Goal: Find contact information: Find contact information

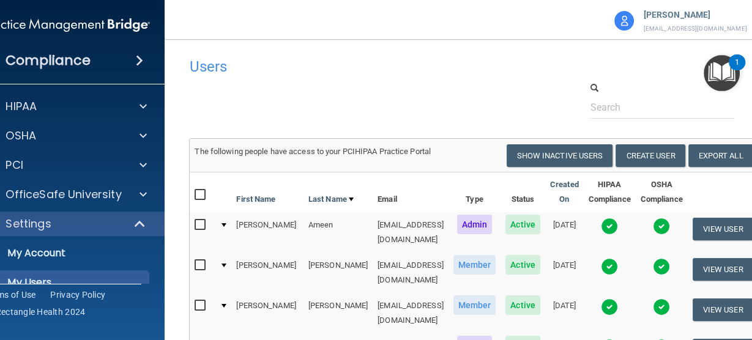
scroll to position [392, 0]
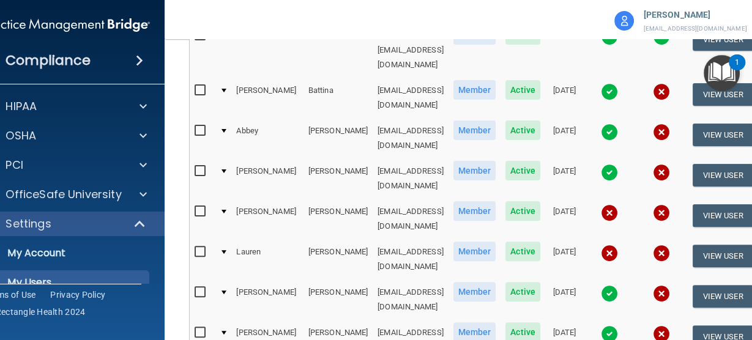
copy td "[EMAIL_ADDRESS][DOMAIN_NAME]"
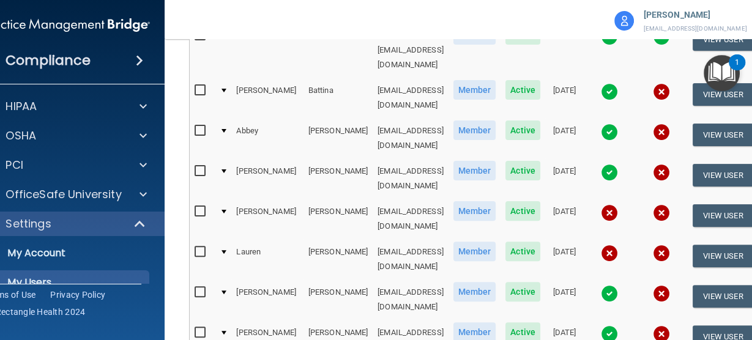
copy td "[EMAIL_ADDRESS][DOMAIN_NAME]"
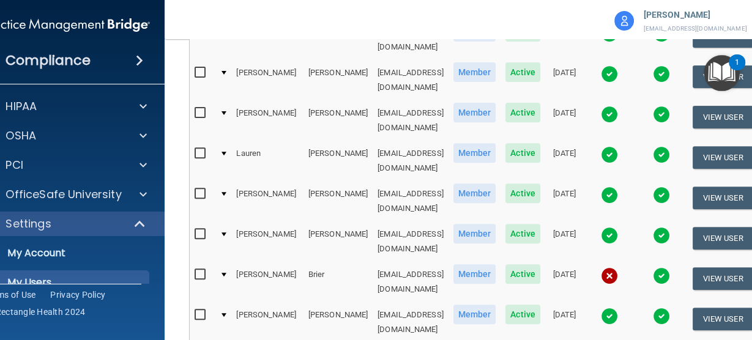
scroll to position [490, 0]
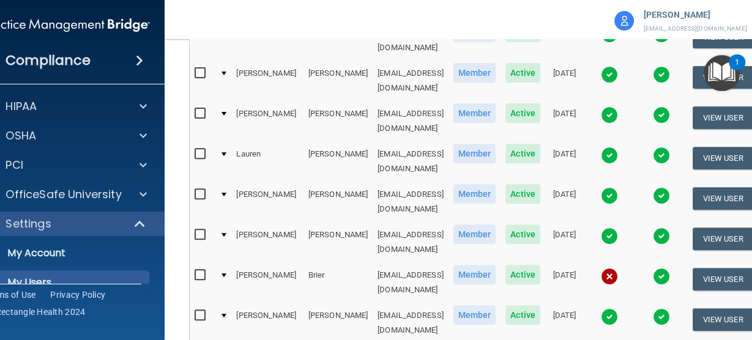
copy td "[EMAIL_ADDRESS][DOMAIN_NAME]"
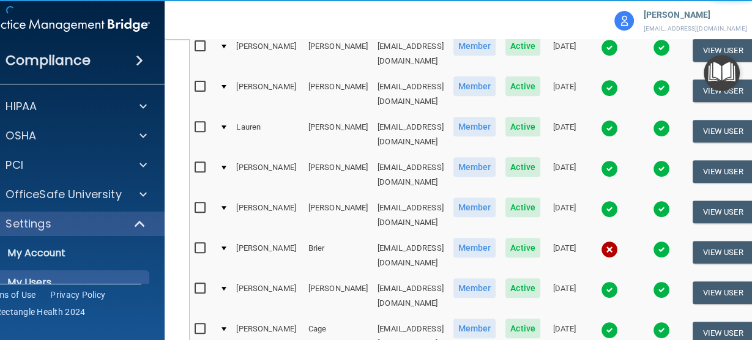
scroll to position [539, 0]
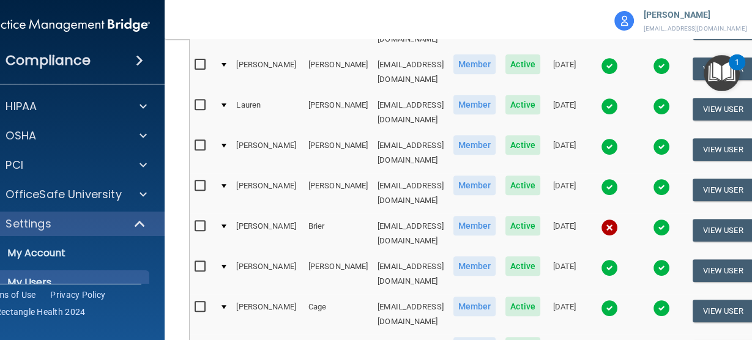
click at [618, 219] on img at bounding box center [609, 227] width 17 height 17
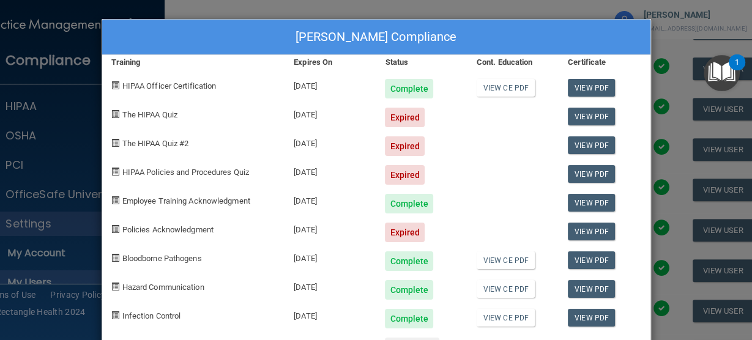
click at [306, 4] on div "Timothy Brier's Compliance Training Expires On Status Cont. Education Certifica…" at bounding box center [376, 170] width 752 height 340
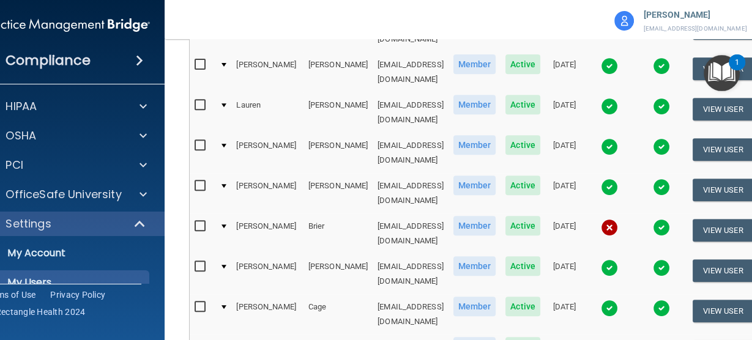
copy td "[EMAIL_ADDRESS][DOMAIN_NAME]"
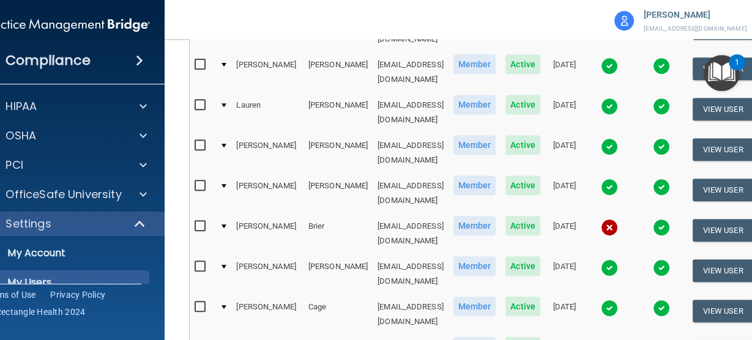
copy td "[EMAIL_ADDRESS][DOMAIN_NAME]"
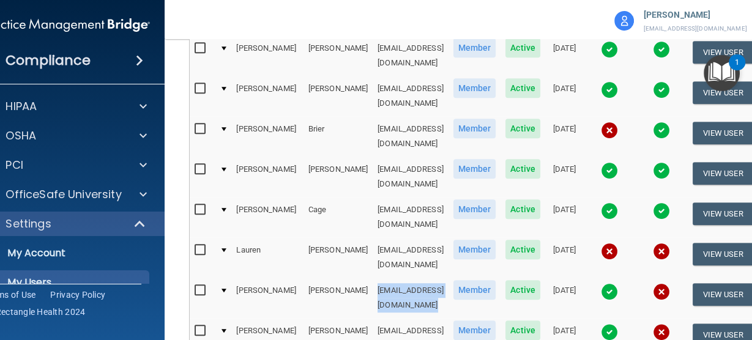
scroll to position [637, 0]
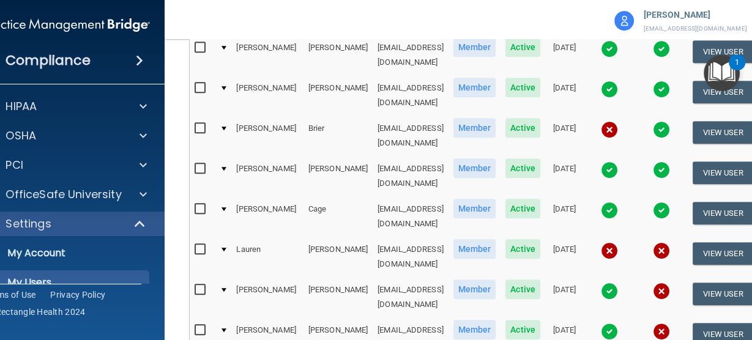
click at [392, 318] on td "[EMAIL_ADDRESS][DOMAIN_NAME]" at bounding box center [411, 338] width 76 height 40
copy td "[EMAIL_ADDRESS][DOMAIN_NAME]"
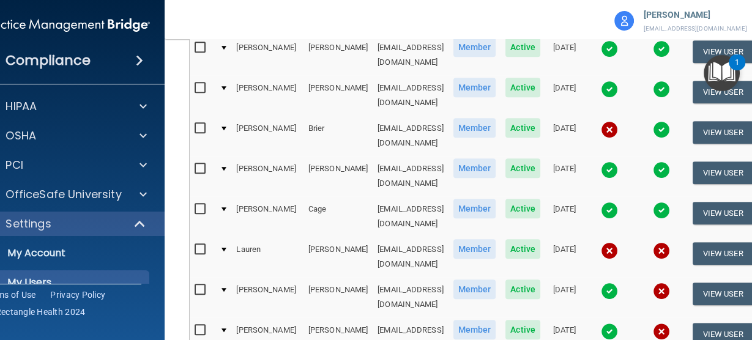
copy td "[EMAIL_ADDRESS][DOMAIN_NAME]"
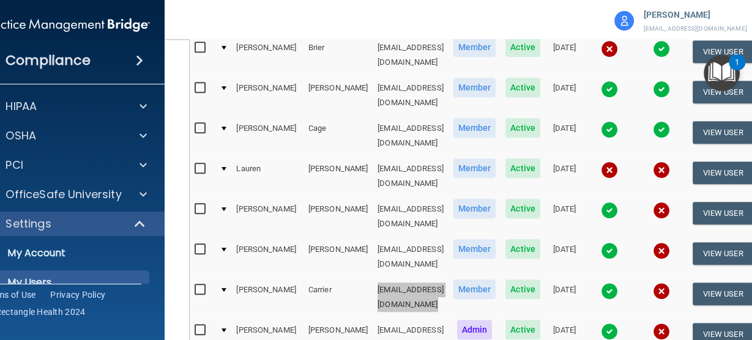
scroll to position [734, 0]
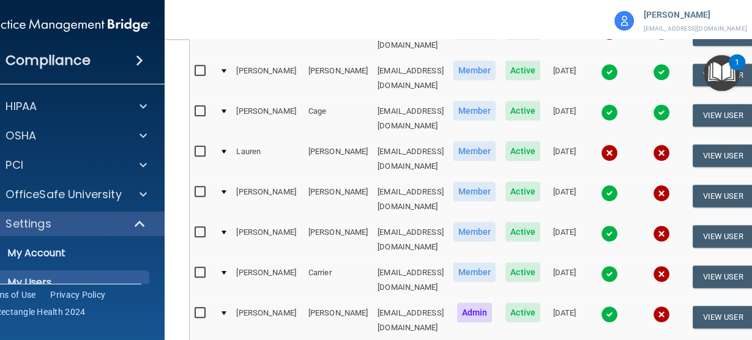
copy td "[EMAIL_ADDRESS][DOMAIN_NAME]"
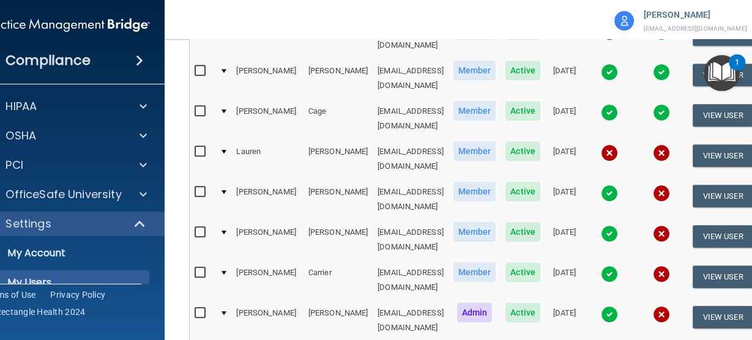
copy td "[EMAIL_ADDRESS][DOMAIN_NAME]"
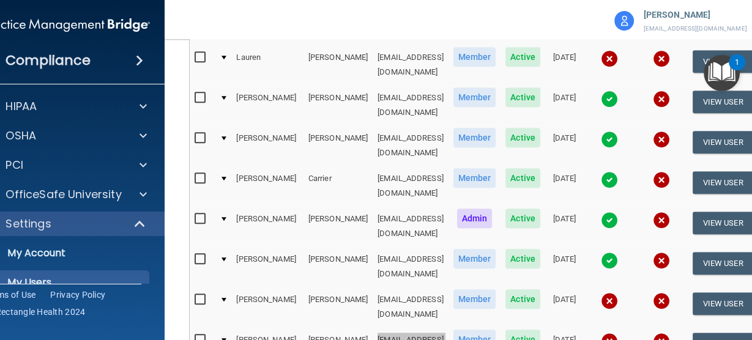
scroll to position [832, 0]
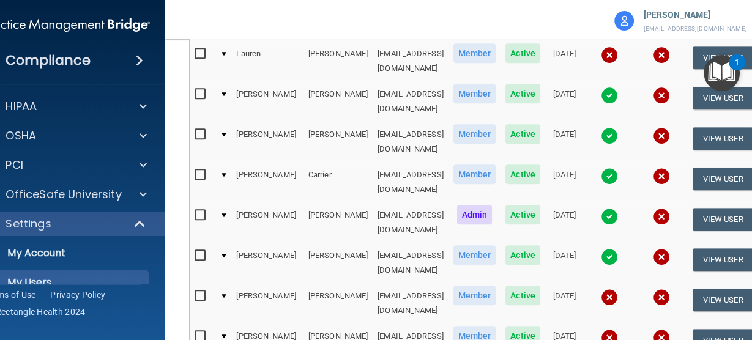
copy td "[EMAIL_ADDRESS][DOMAIN_NAME]"
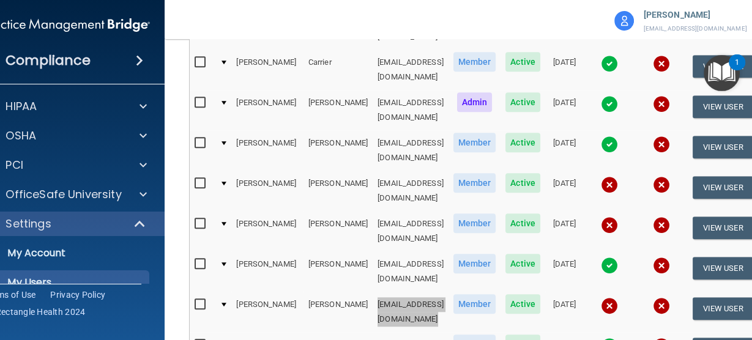
scroll to position [930, 0]
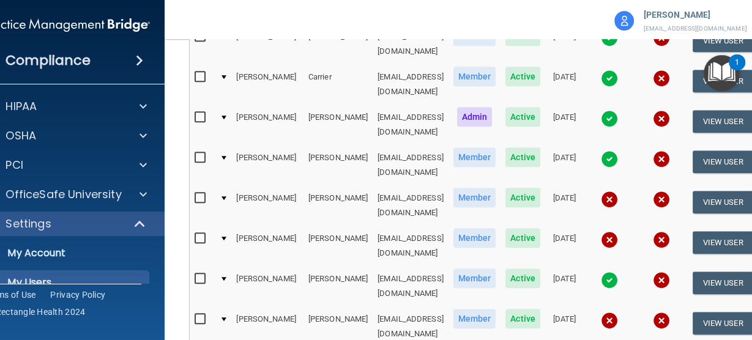
copy td "[EMAIL_ADDRESS][DOMAIN_NAME]"
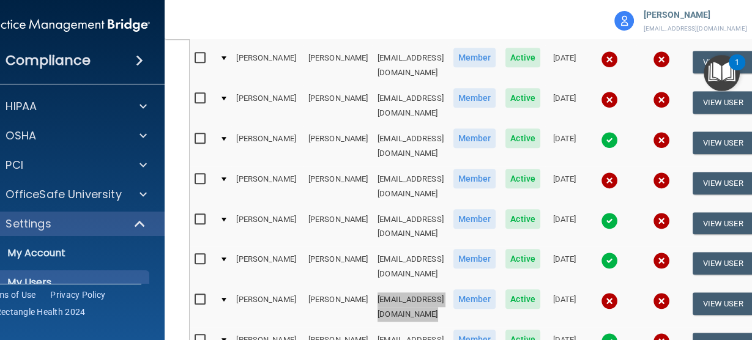
scroll to position [1077, 0]
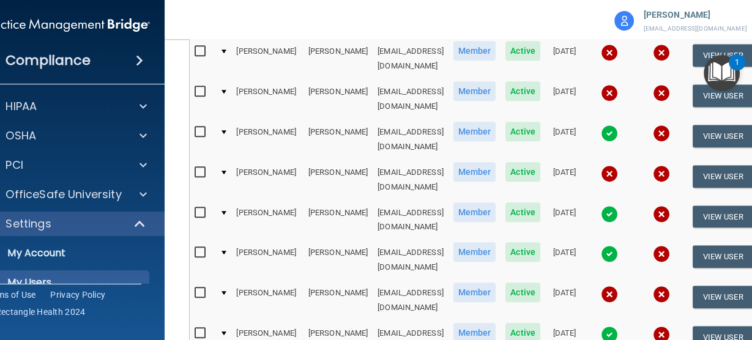
copy td "[EMAIL_ADDRESS][DOMAIN_NAME]"
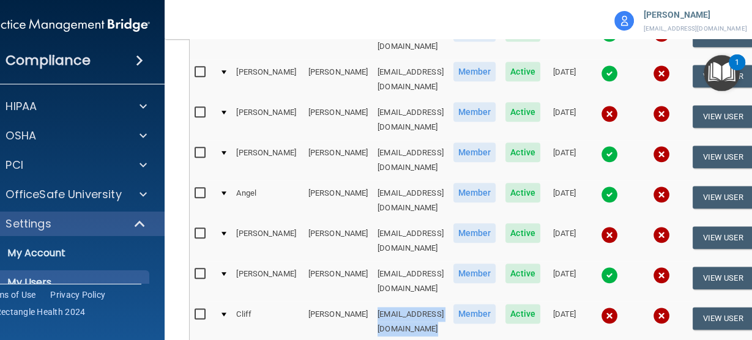
scroll to position [1273, 0]
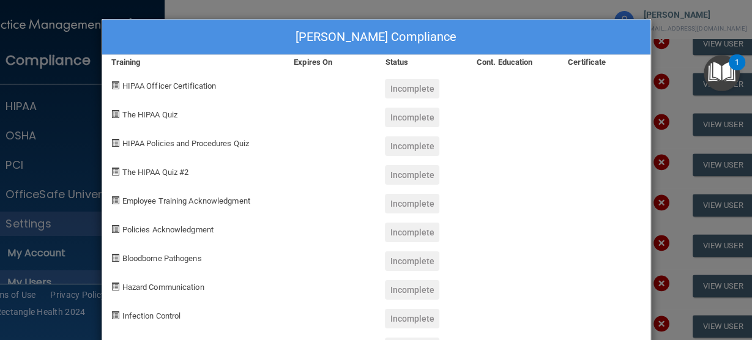
click at [626, 10] on div "Todd Domer's Compliance Training Expires On Status Cont. Education Certificate …" at bounding box center [376, 170] width 752 height 340
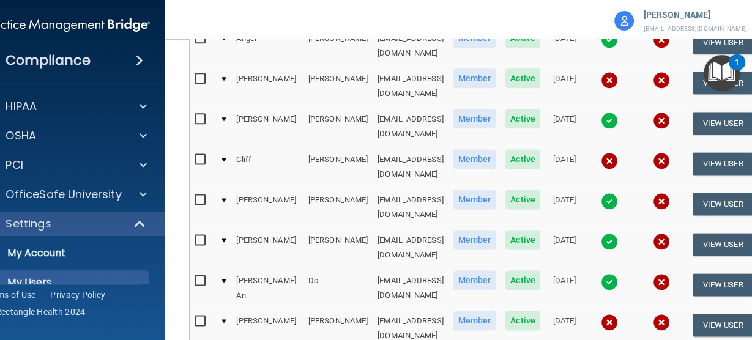
scroll to position [1469, 0]
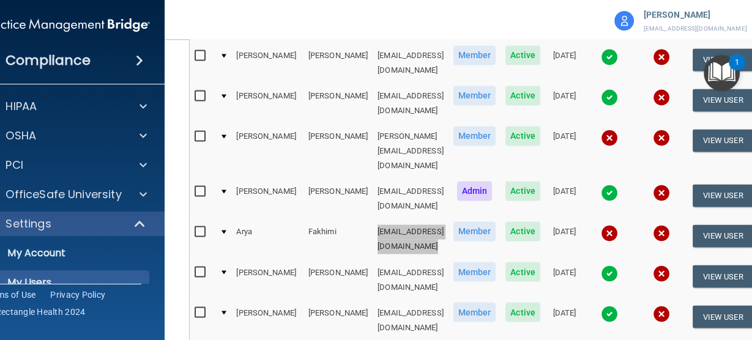
scroll to position [1763, 0]
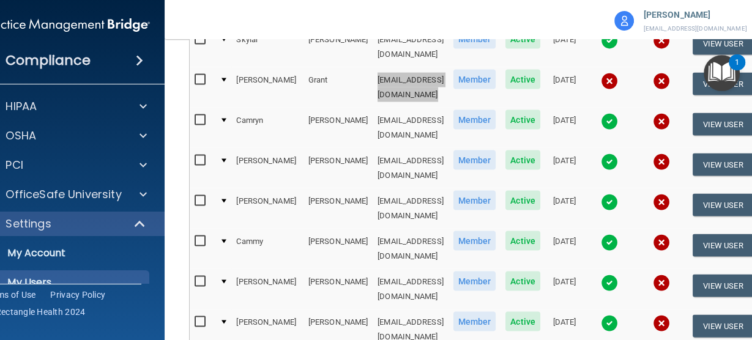
scroll to position [2203, 0]
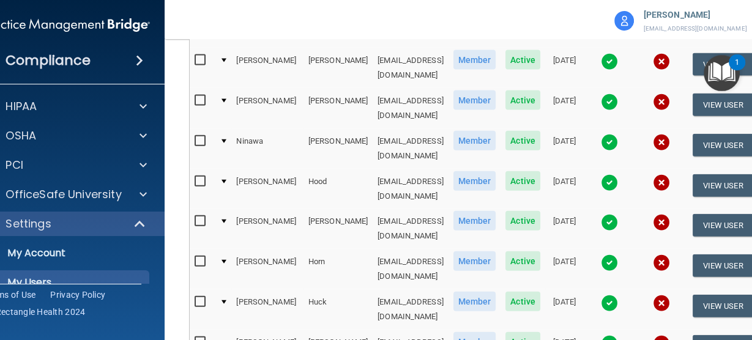
scroll to position [2448, 0]
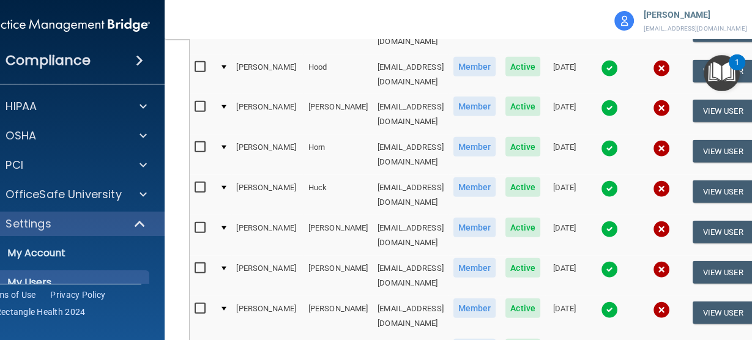
scroll to position [2546, 0]
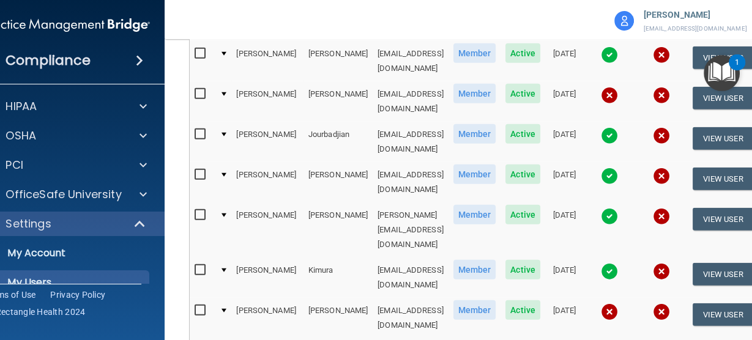
scroll to position [2644, 0]
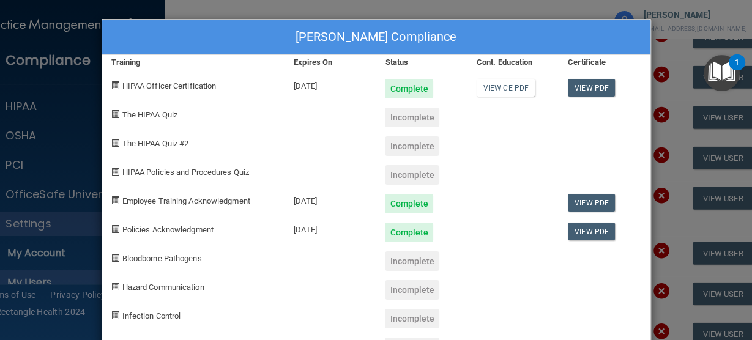
click at [637, 227] on div "View PDF" at bounding box center [604, 228] width 91 height 29
click at [662, 229] on div "Nancy Martinez's Compliance Training Expires On Status Cont. Education Certific…" at bounding box center [376, 170] width 752 height 340
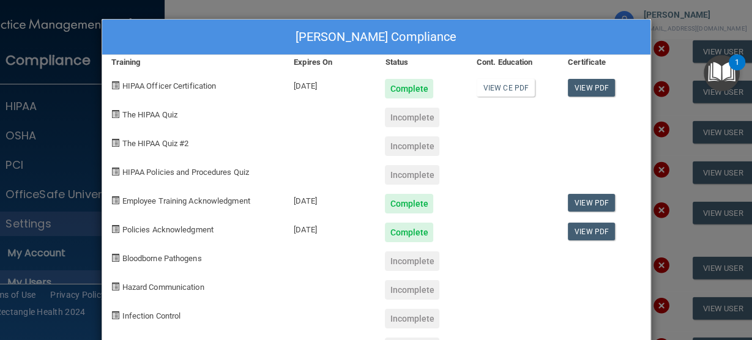
click at [704, 221] on div "Susana Martinez's Compliance Training Expires On Status Cont. Education Certifi…" at bounding box center [376, 170] width 752 height 340
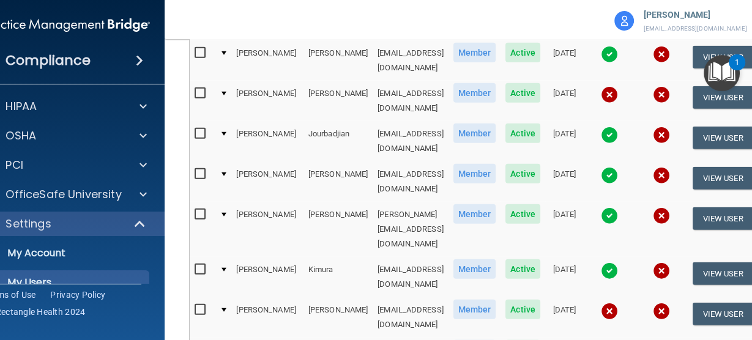
scroll to position [2840, 0]
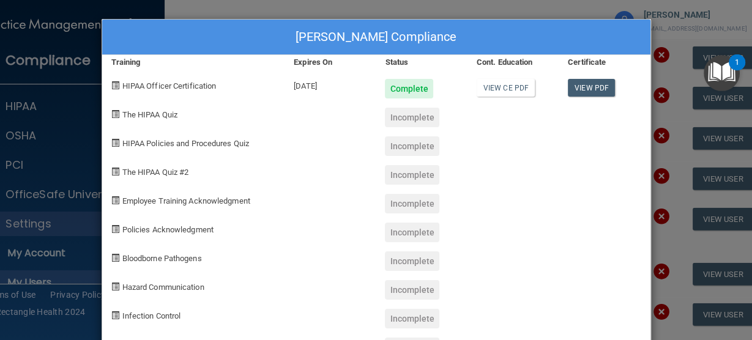
click at [676, 154] on div "Charles W. Millar's Compliance Training Expires On Status Cont. Education Certi…" at bounding box center [376, 170] width 752 height 340
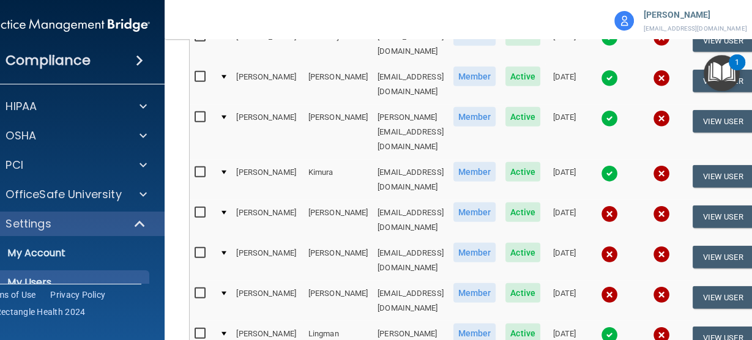
scroll to position [3036, 0]
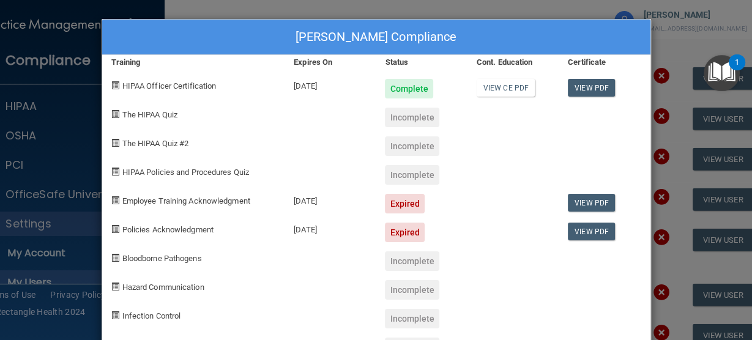
click at [679, 133] on div "Prateek Moturi's Compliance Training Expires On Status Cont. Education Certific…" at bounding box center [376, 170] width 752 height 340
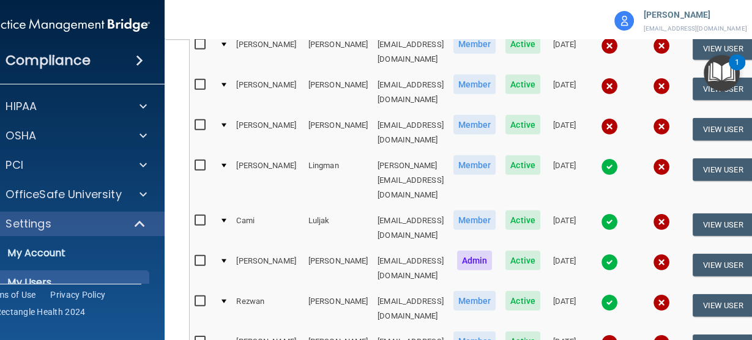
scroll to position [3183, 0]
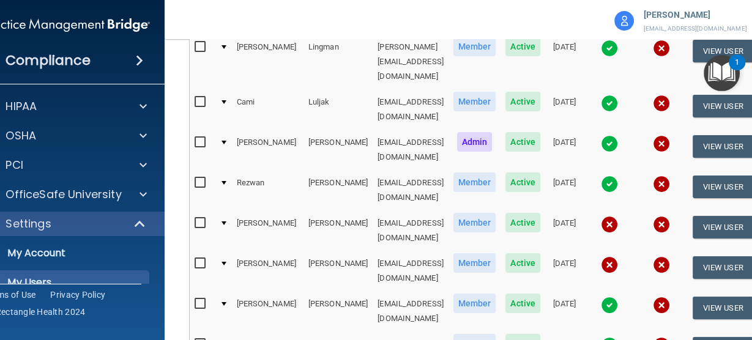
scroll to position [3281, 0]
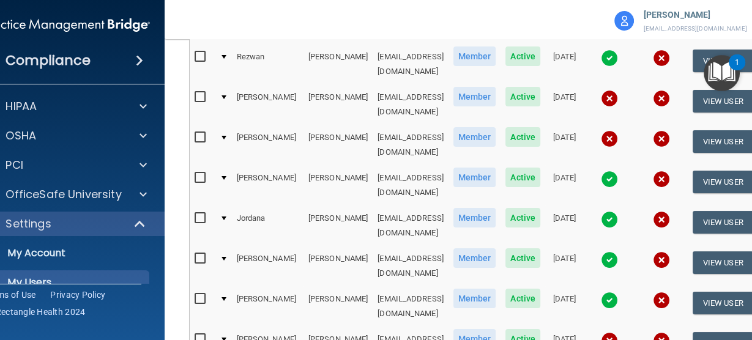
scroll to position [3427, 0]
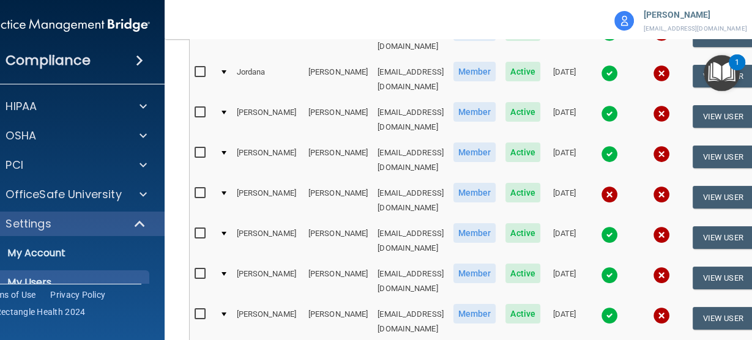
scroll to position [3574, 0]
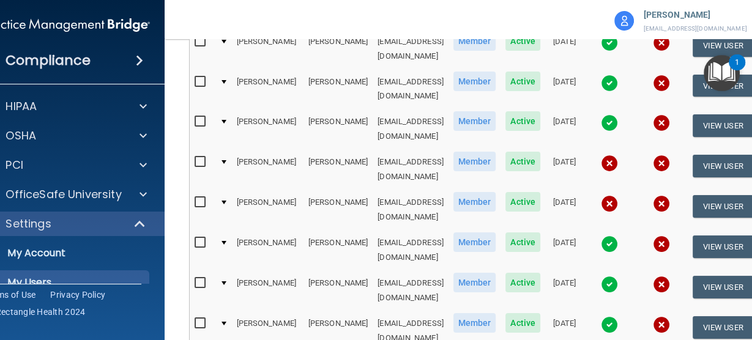
scroll to position [3868, 0]
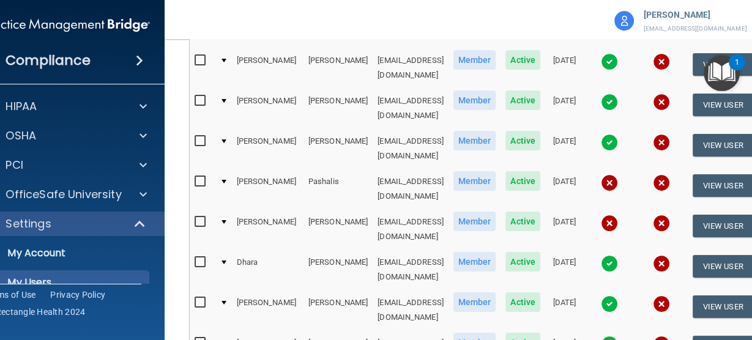
scroll to position [4015, 0]
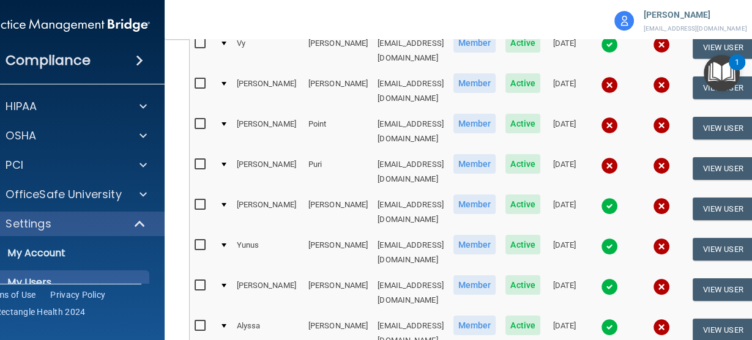
scroll to position [4456, 0]
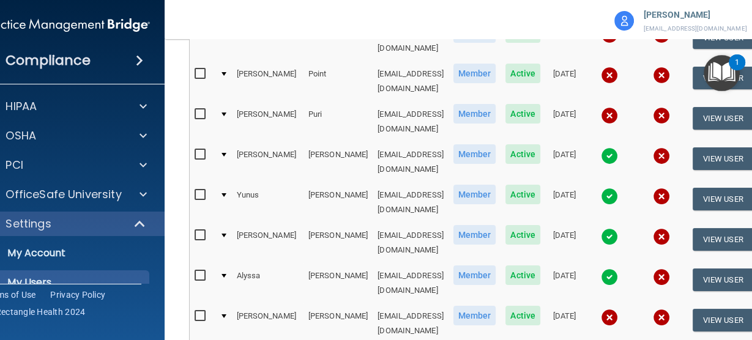
scroll to position [4603, 0]
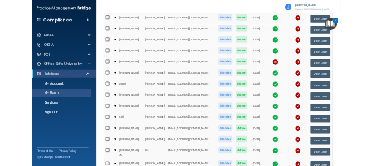
scroll to position [979, 0]
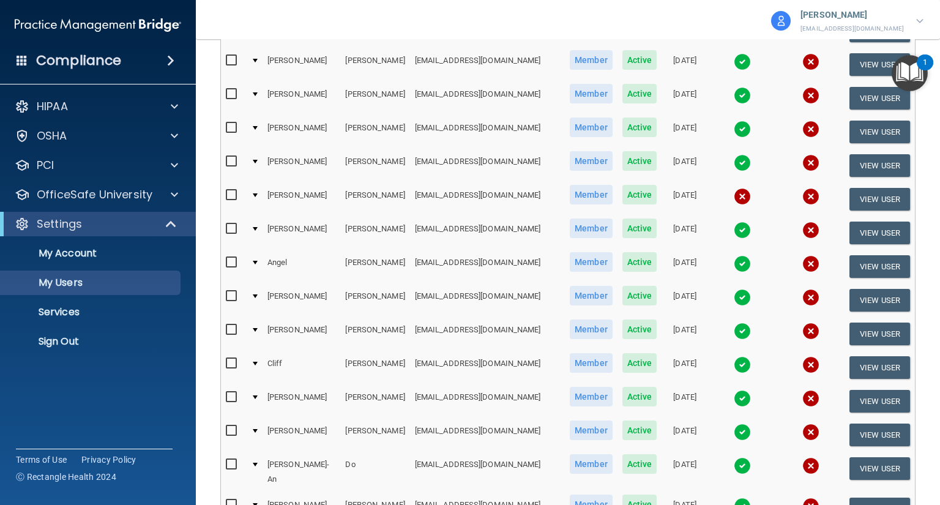
click at [734, 188] on img at bounding box center [742, 196] width 17 height 17
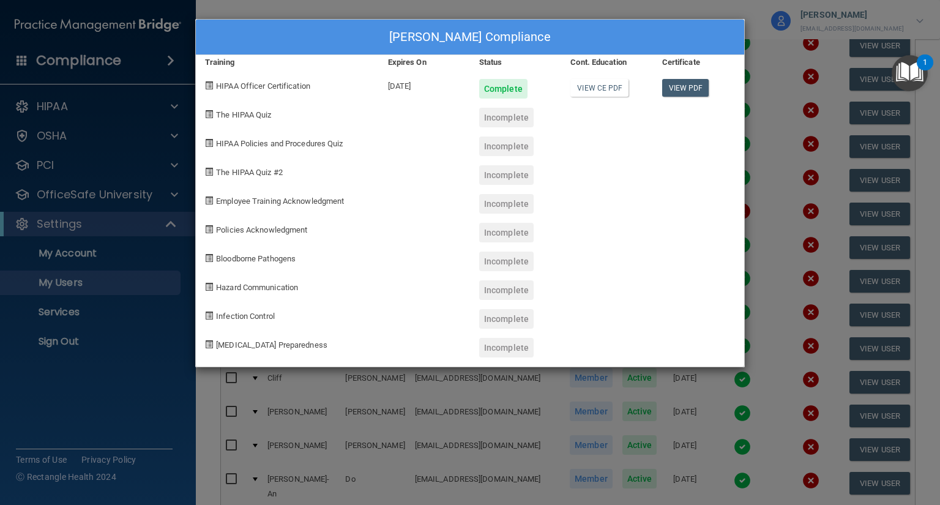
click at [690, 340] on div "Kristina M. Collins's Compliance Training Expires On Status Cont. Education Cer…" at bounding box center [470, 252] width 940 height 505
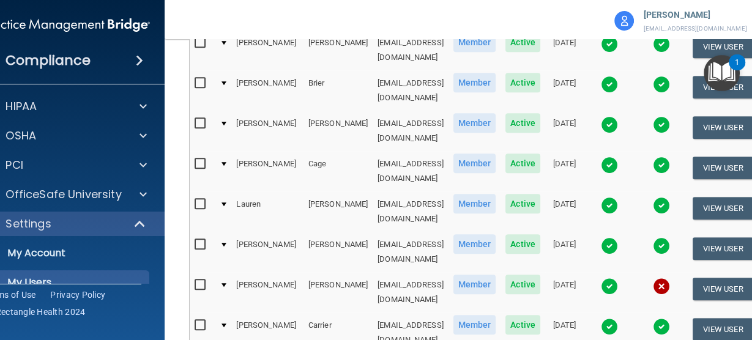
scroll to position [637, 0]
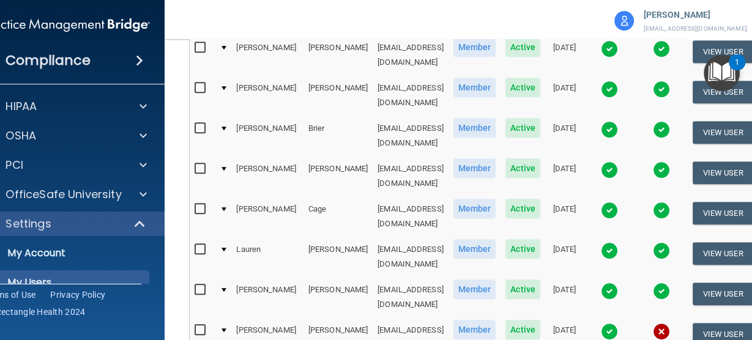
click at [419, 318] on td "[EMAIL_ADDRESS][DOMAIN_NAME]" at bounding box center [411, 338] width 76 height 40
copy td "[EMAIL_ADDRESS][DOMAIN_NAME]"
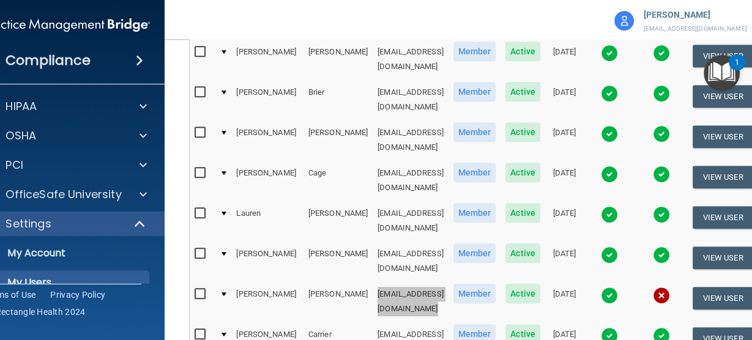
scroll to position [734, 0]
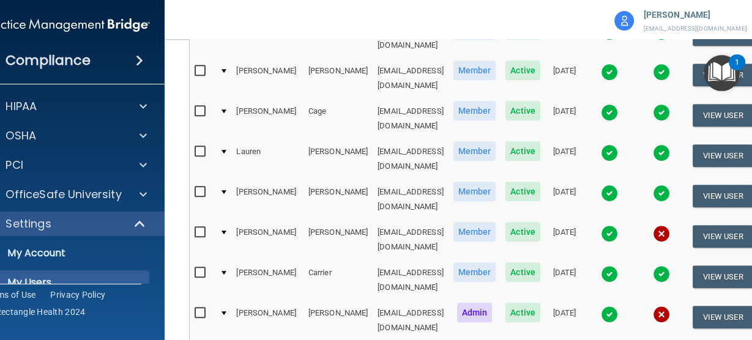
click at [383, 301] on td "22bcasada@imagendentalpartners.com" at bounding box center [411, 321] width 76 height 40
copy td "22bcasada@imagendentalpartners.com"
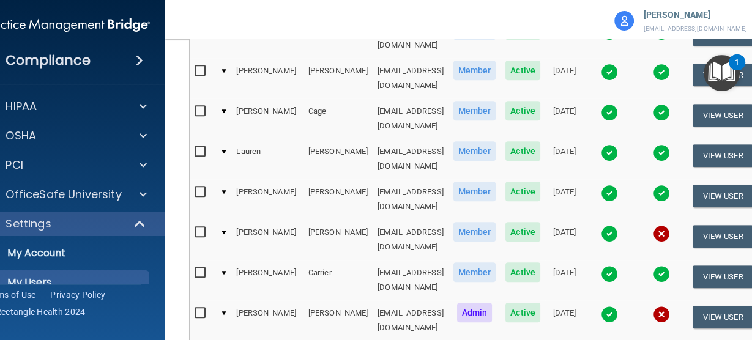
copy td "[EMAIL_ADDRESS][DOMAIN_NAME]"
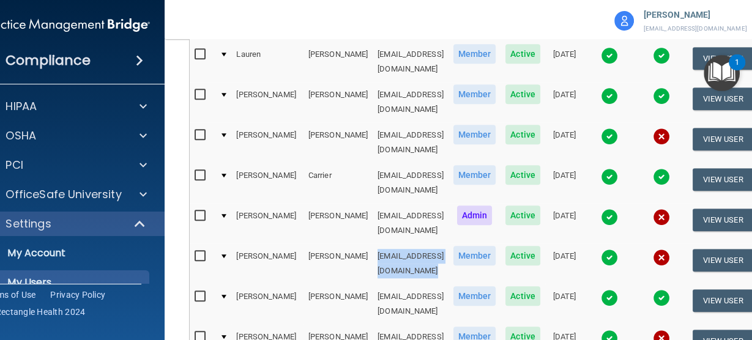
scroll to position [832, 0]
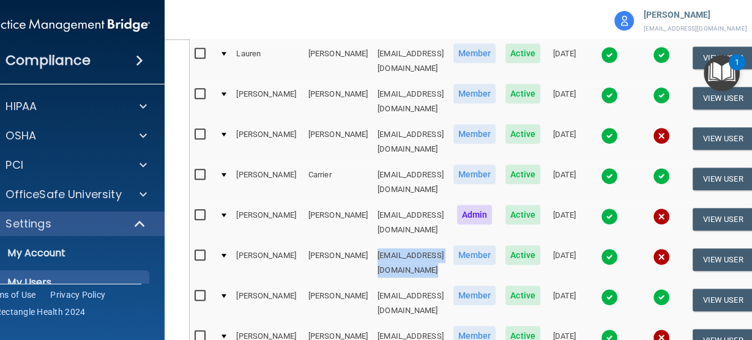
click at [373, 324] on td "[EMAIL_ADDRESS][DOMAIN_NAME]" at bounding box center [411, 344] width 76 height 40
copy td "[EMAIL_ADDRESS][DOMAIN_NAME]"
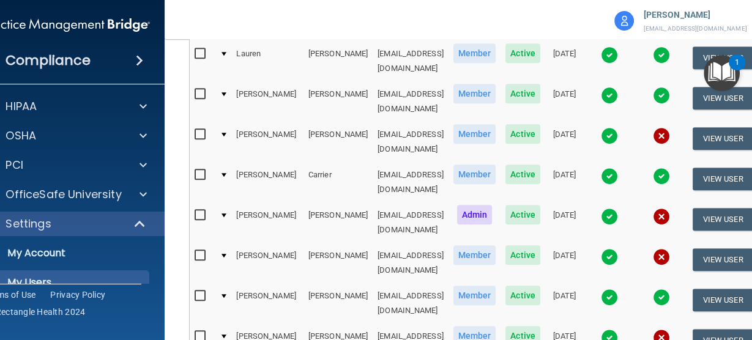
copy td "[EMAIL_ADDRESS][DOMAIN_NAME]"
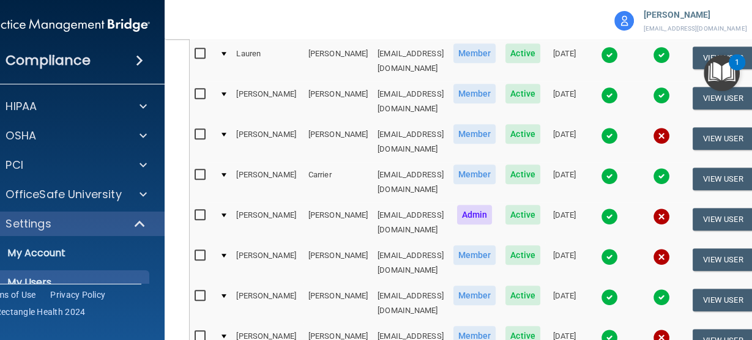
copy td "[EMAIL_ADDRESS][DOMAIN_NAME]"
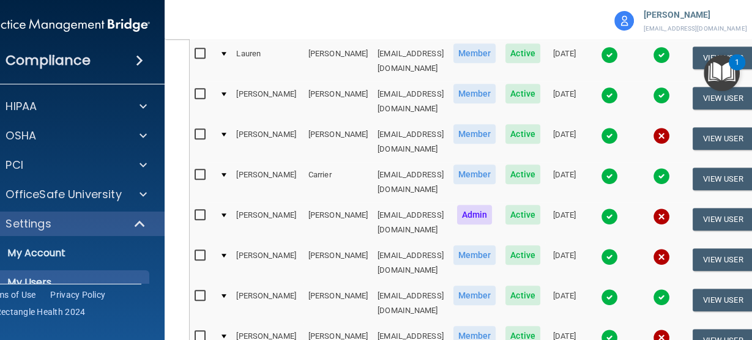
copy td "[EMAIL_ADDRESS][DOMAIN_NAME]"
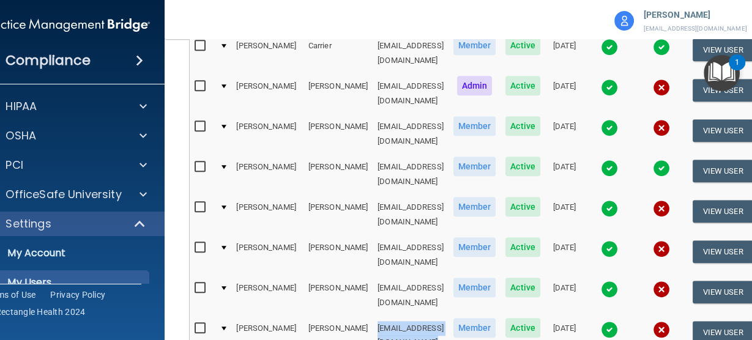
scroll to position [979, 0]
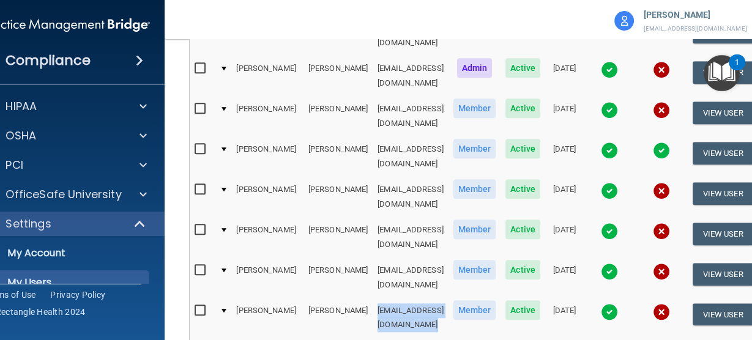
copy td "[EMAIL_ADDRESS][DOMAIN_NAME]"
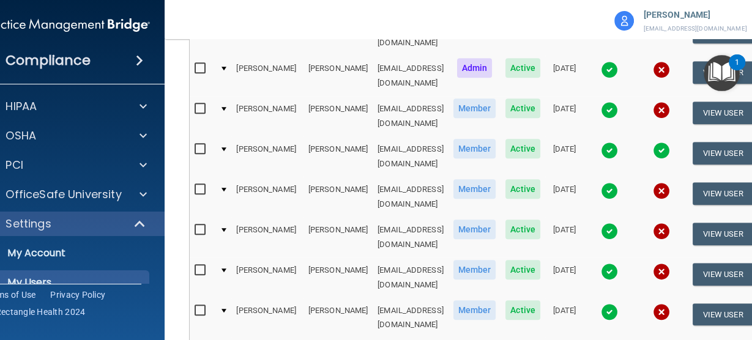
copy td "[EMAIL_ADDRESS][DOMAIN_NAME]"
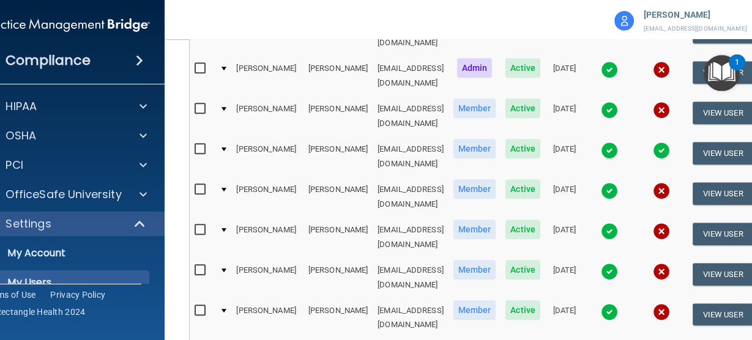
copy td "[EMAIL_ADDRESS][DOMAIN_NAME]"
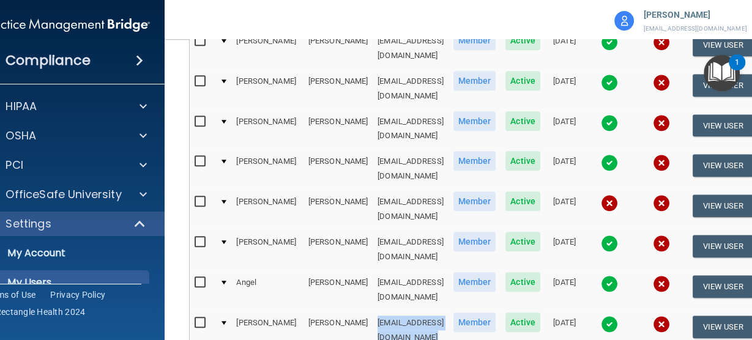
scroll to position [1175, 0]
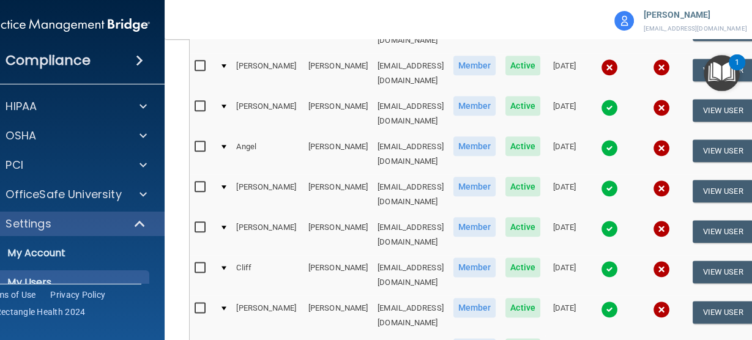
scroll to position [1322, 0]
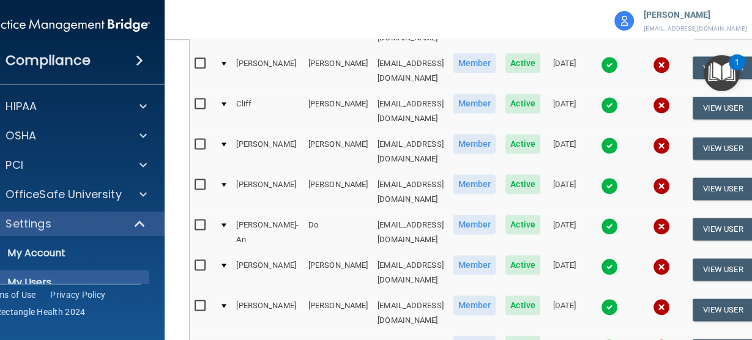
scroll to position [1469, 0]
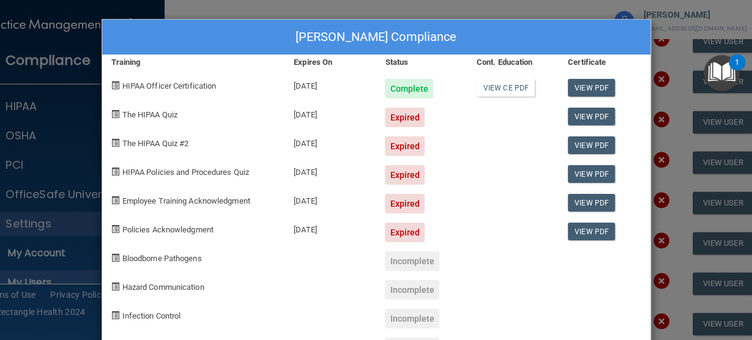
click at [638, 176] on div "View PDF" at bounding box center [604, 170] width 91 height 29
click at [686, 195] on div "Arya Fakhimi's Compliance Training Expires On Status Cont. Education Certificat…" at bounding box center [376, 170] width 752 height 340
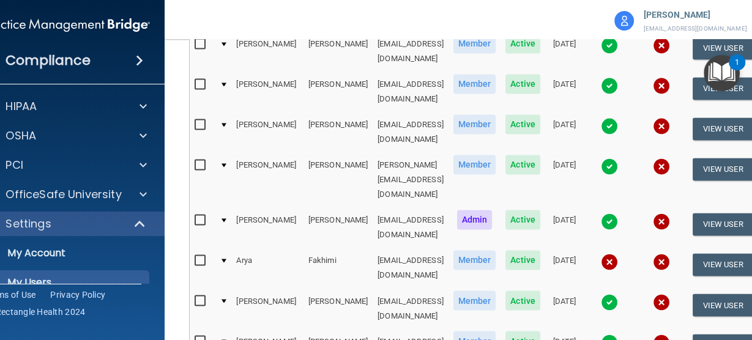
scroll to position [1665, 0]
